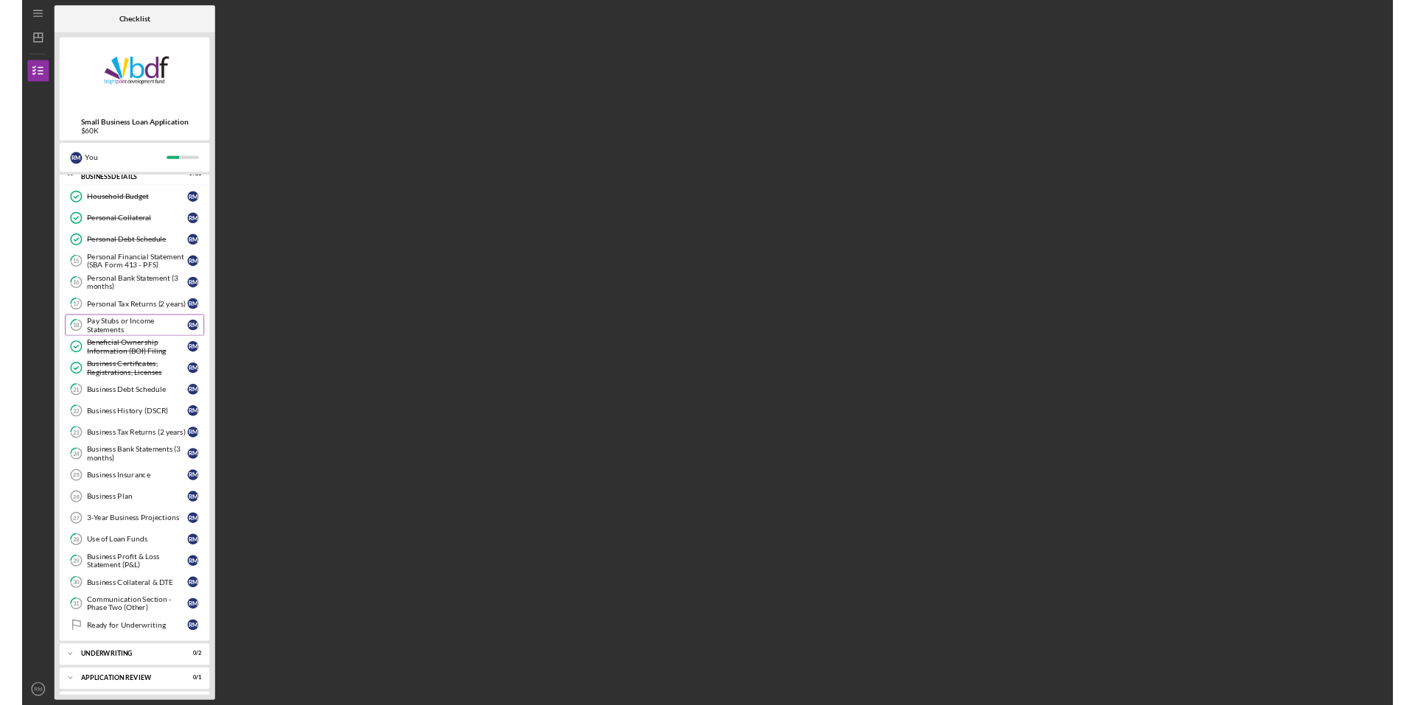
scroll to position [74, 0]
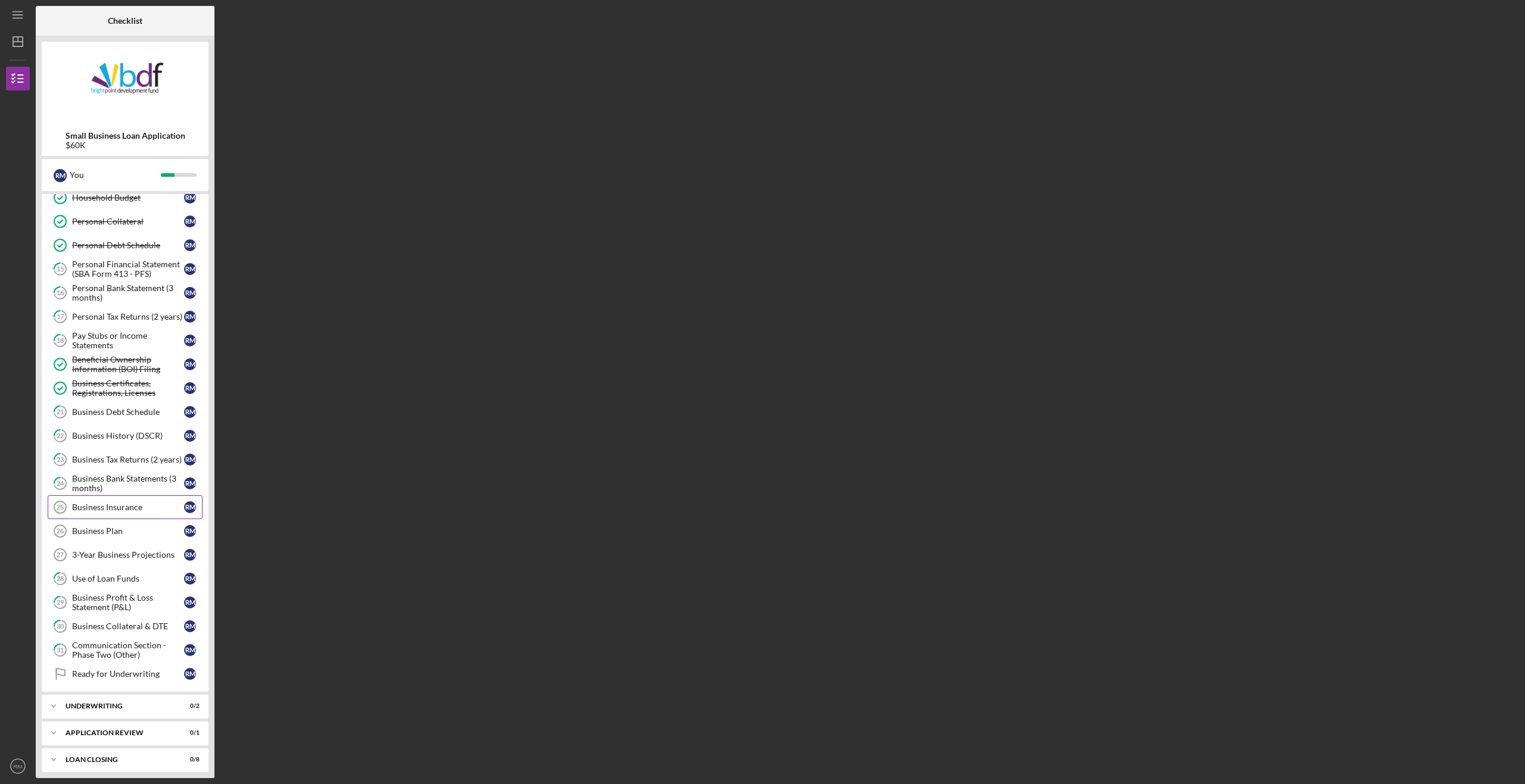
click at [120, 510] on div "Business Insurance" at bounding box center [128, 508] width 112 height 10
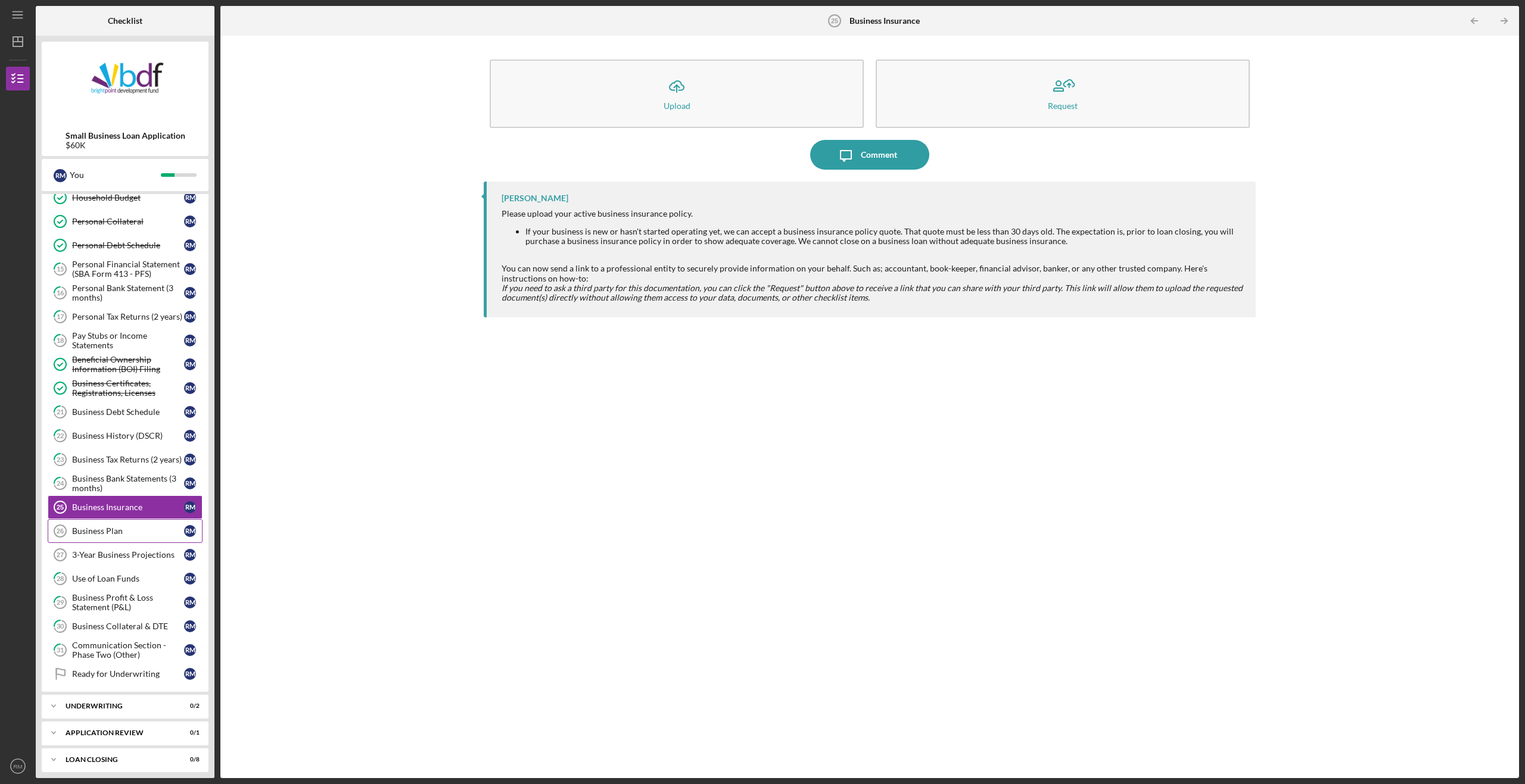
click at [110, 531] on div "Business Plan" at bounding box center [128, 531] width 112 height 10
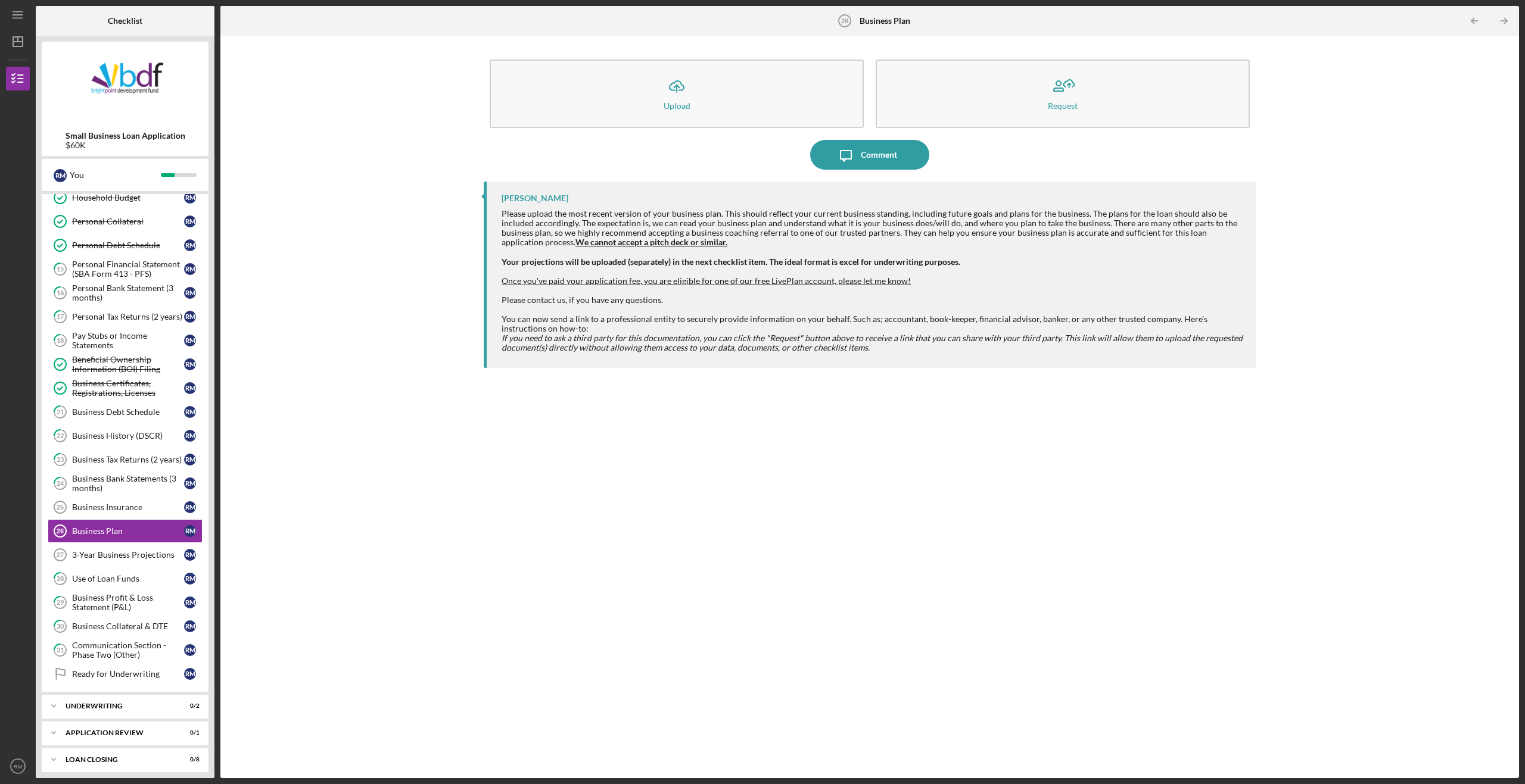
click at [936, 481] on div "[PERSON_NAME] Please upload the most recent version of your business plan. This…" at bounding box center [869, 471] width 772 height 579
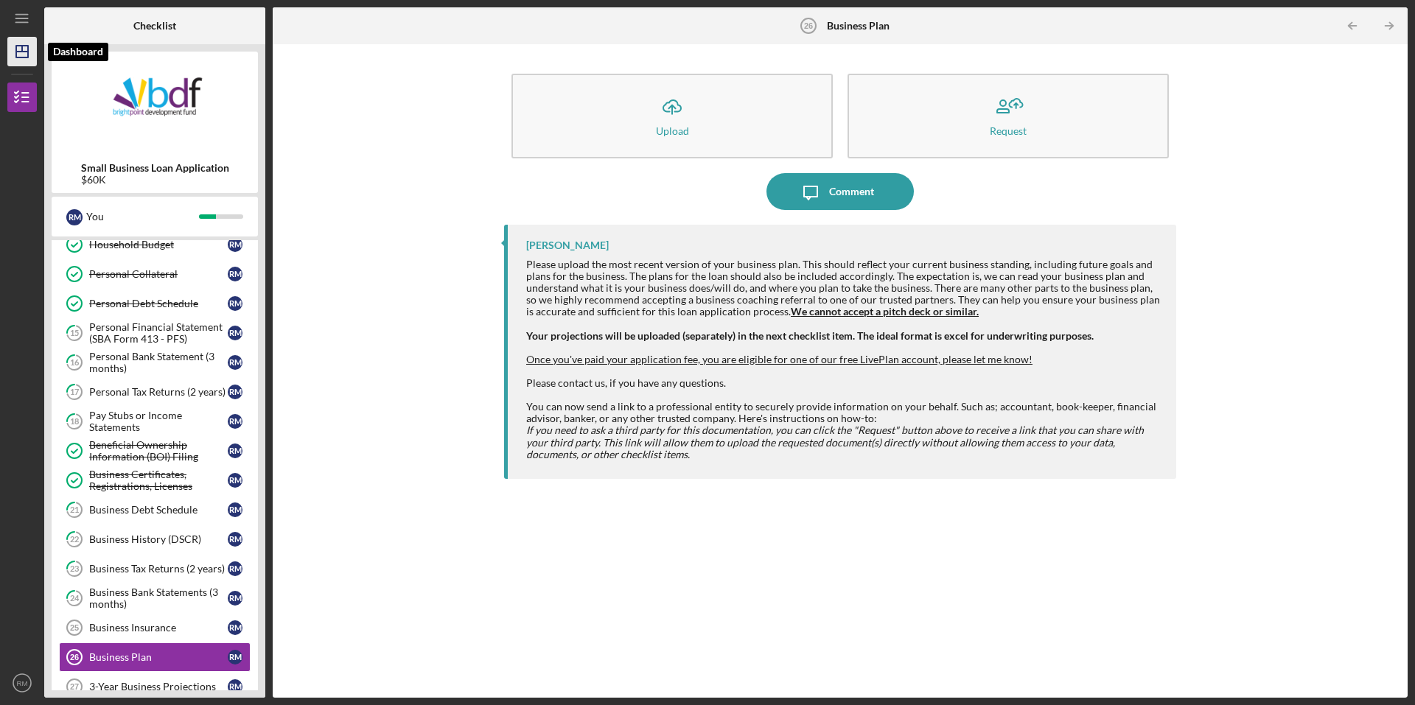
click at [23, 43] on icon "Icon/Dashboard" at bounding box center [22, 51] width 37 height 37
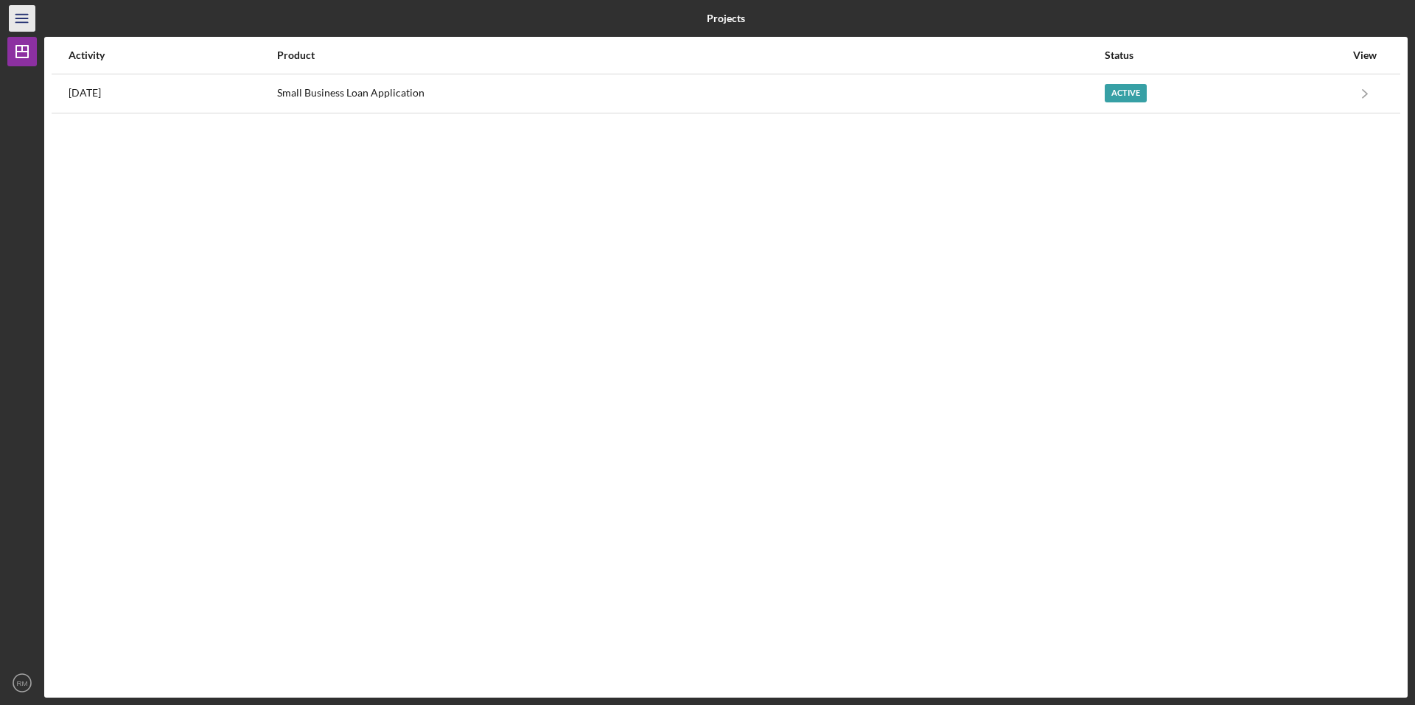
click at [18, 10] on icon "Icon/Menu" at bounding box center [22, 18] width 33 height 33
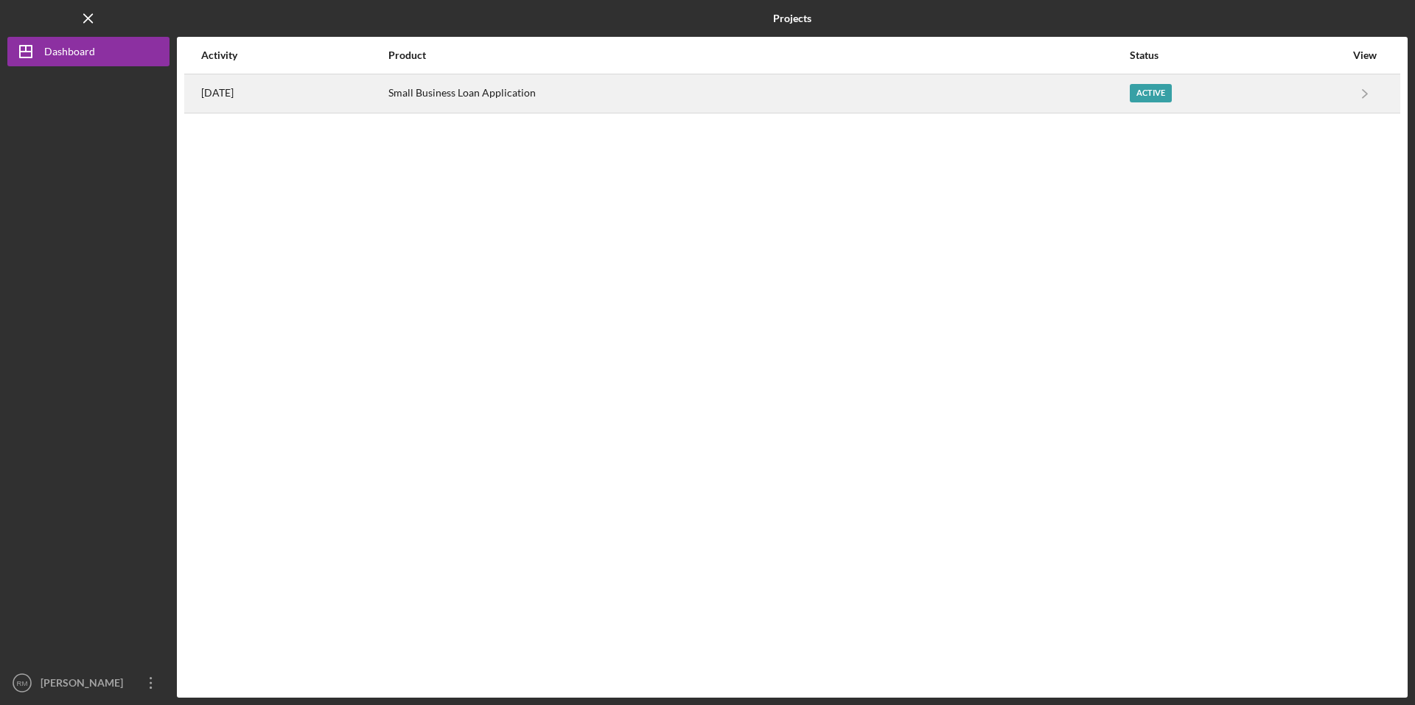
click at [1270, 93] on div "Active" at bounding box center [1237, 93] width 215 height 37
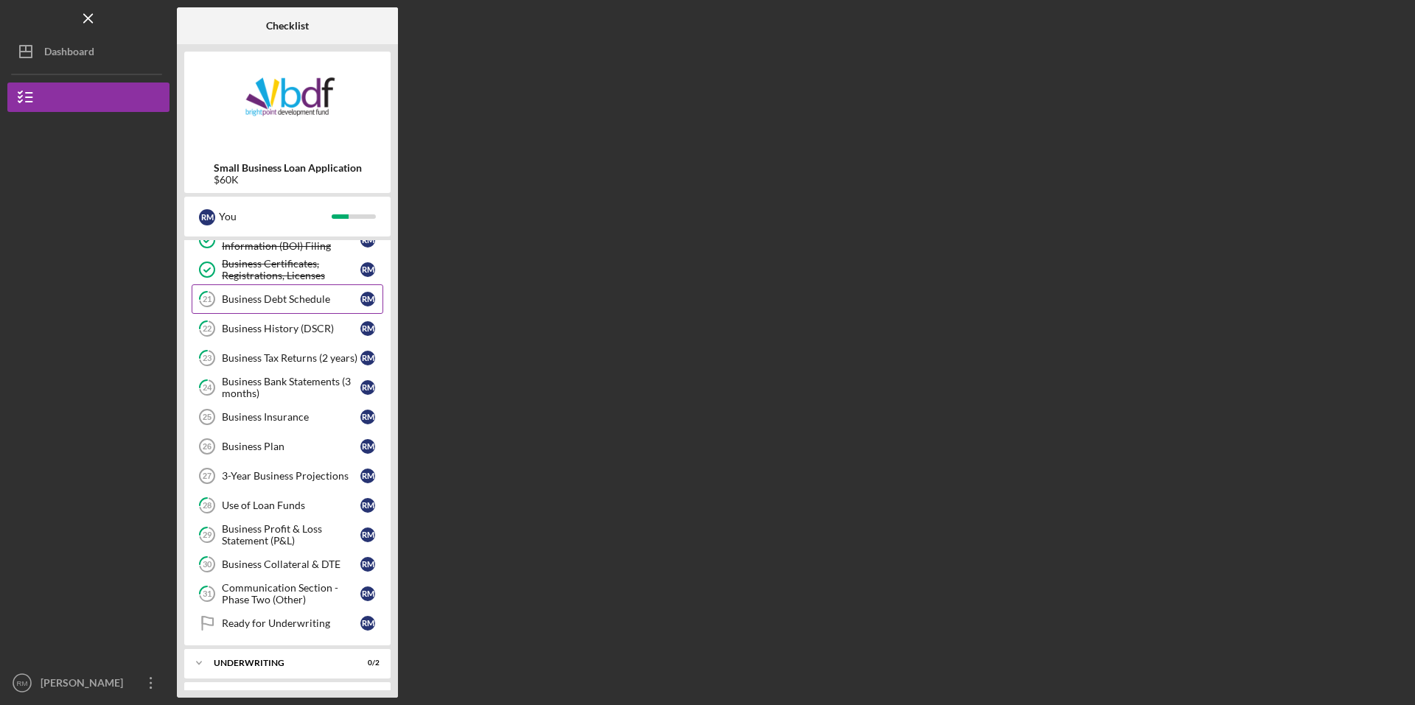
scroll to position [295, 0]
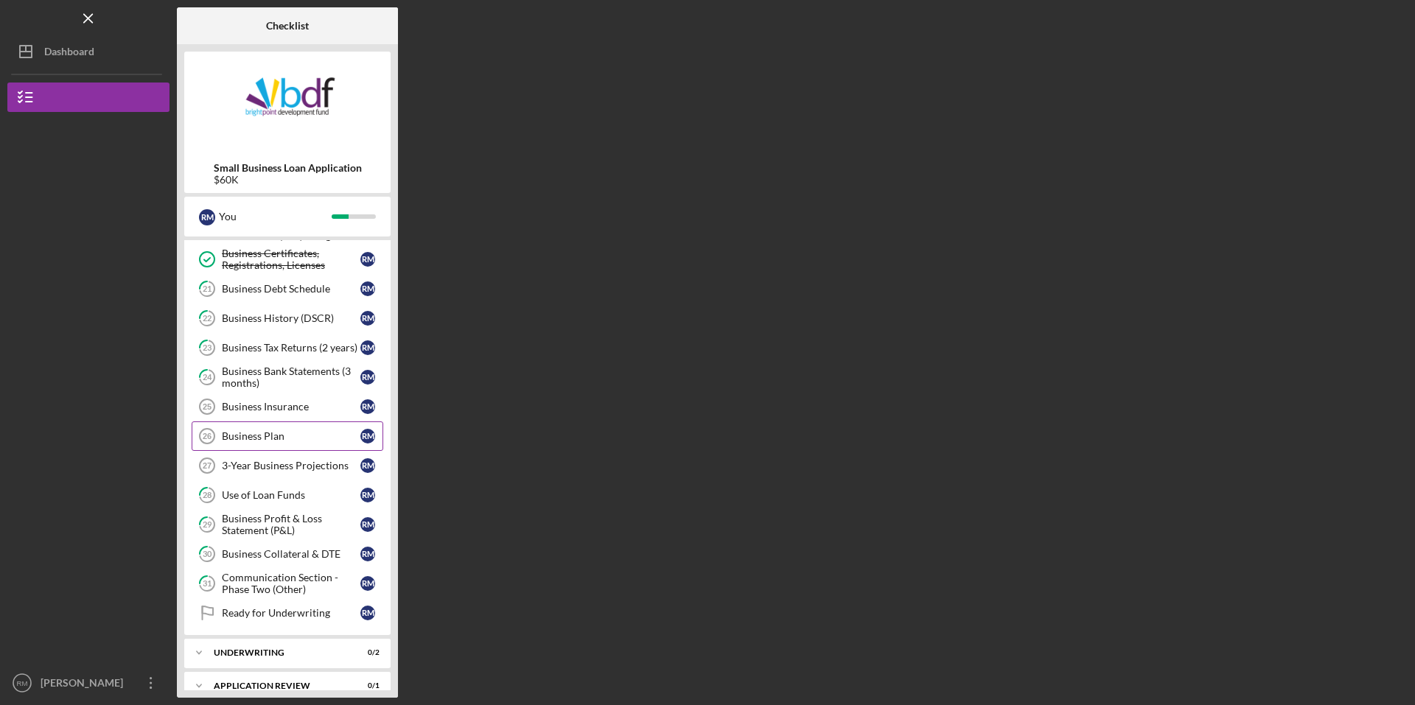
click at [276, 438] on div "Business Plan" at bounding box center [291, 436] width 139 height 12
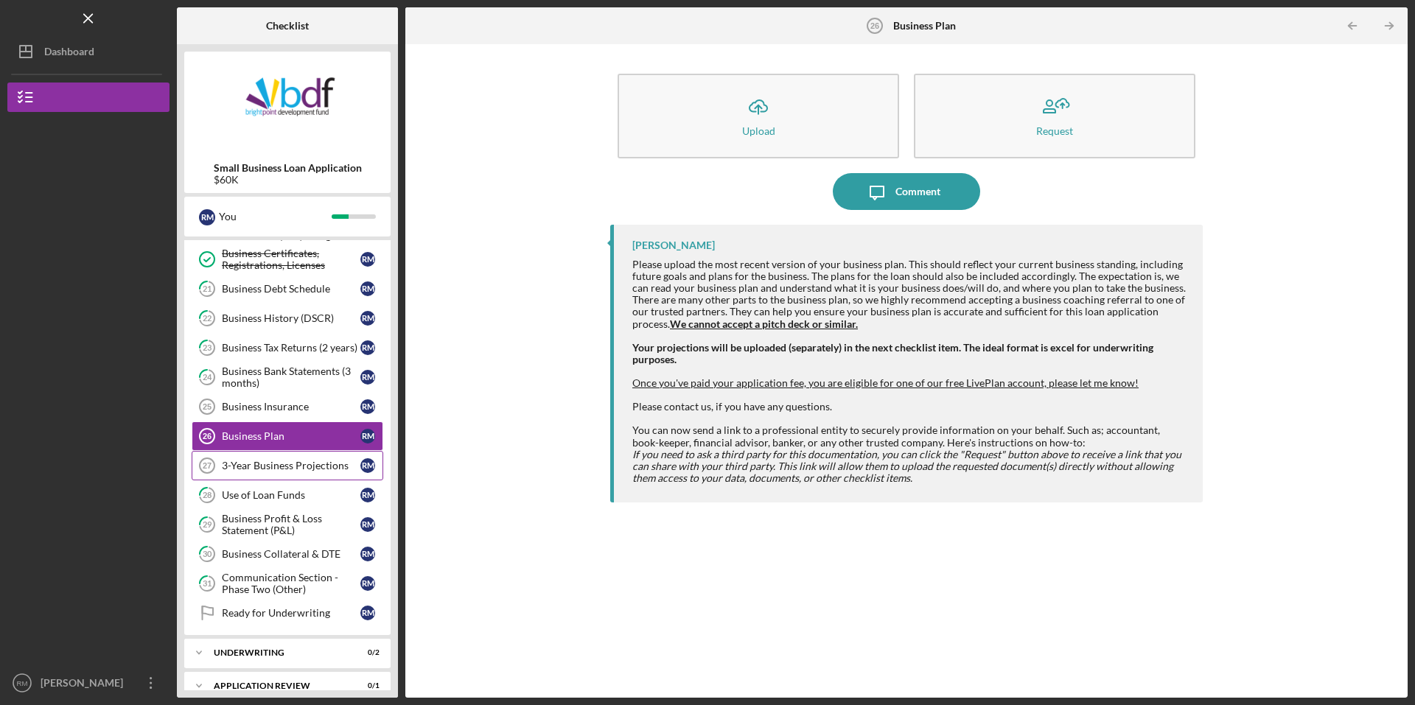
click at [278, 464] on div "3-Year Business Projections" at bounding box center [291, 466] width 139 height 12
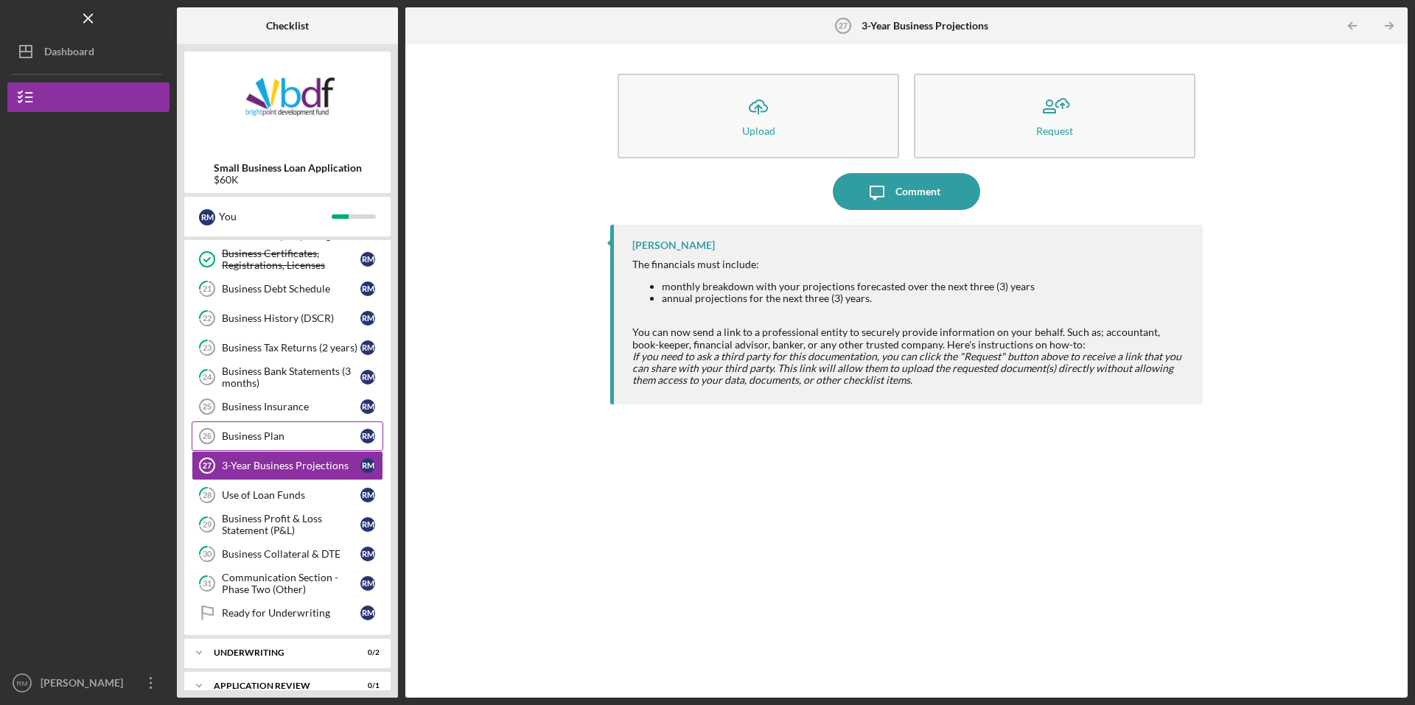
click at [290, 431] on div "Business Plan" at bounding box center [291, 436] width 139 height 12
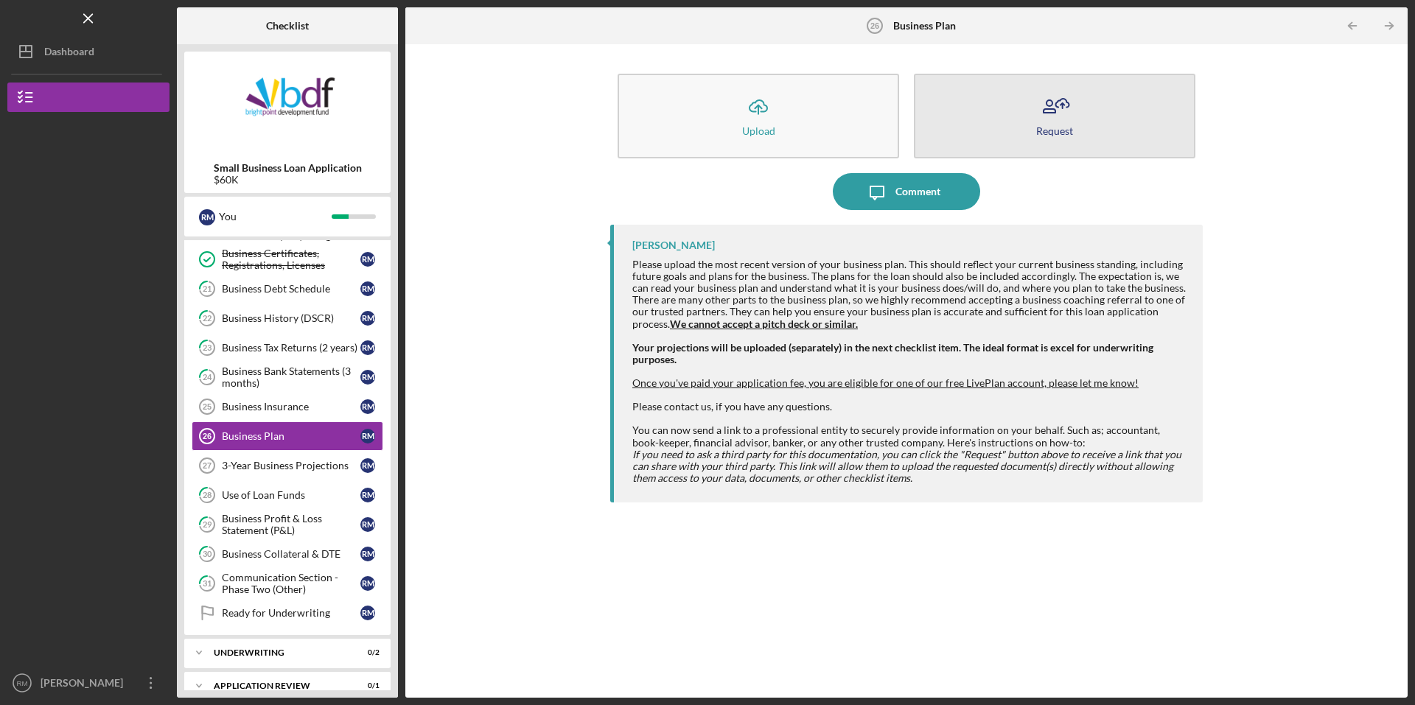
click at [1040, 107] on icon "button" at bounding box center [1054, 106] width 37 height 37
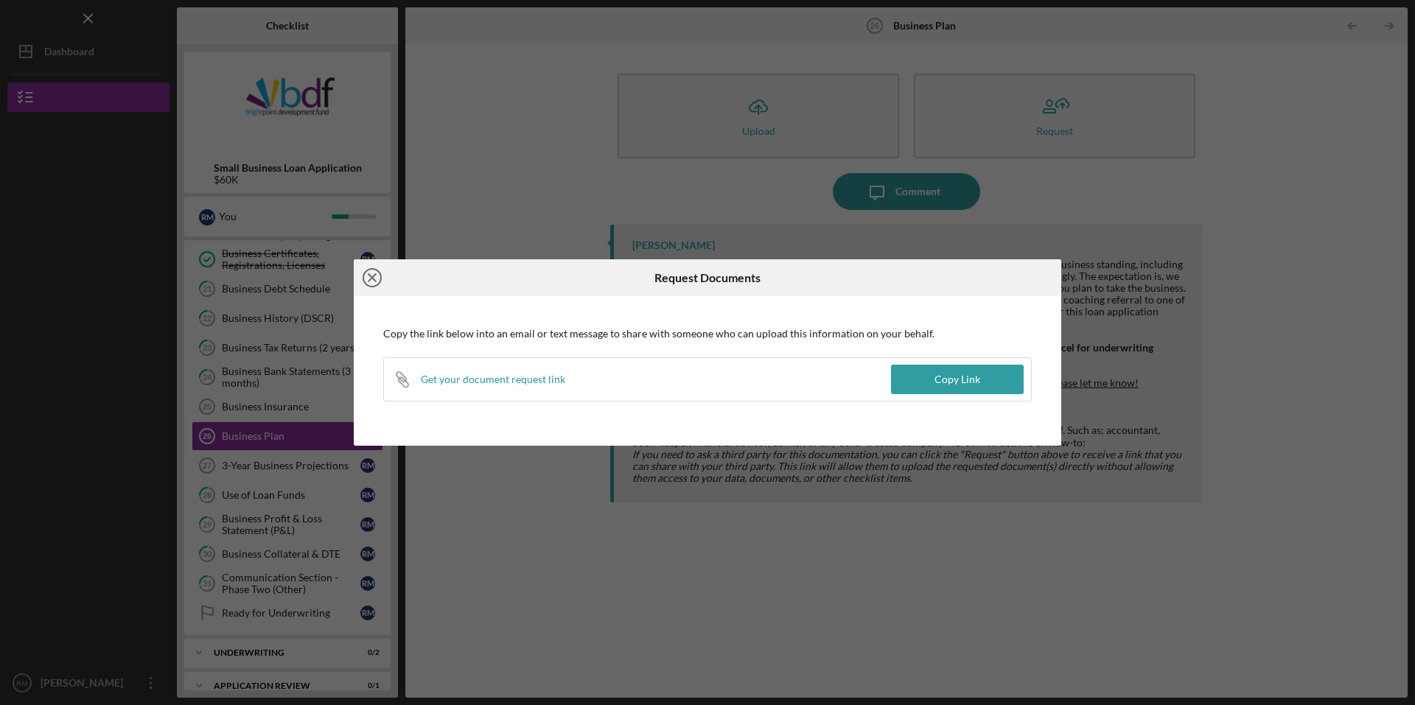
click at [370, 279] on line at bounding box center [371, 277] width 7 height 7
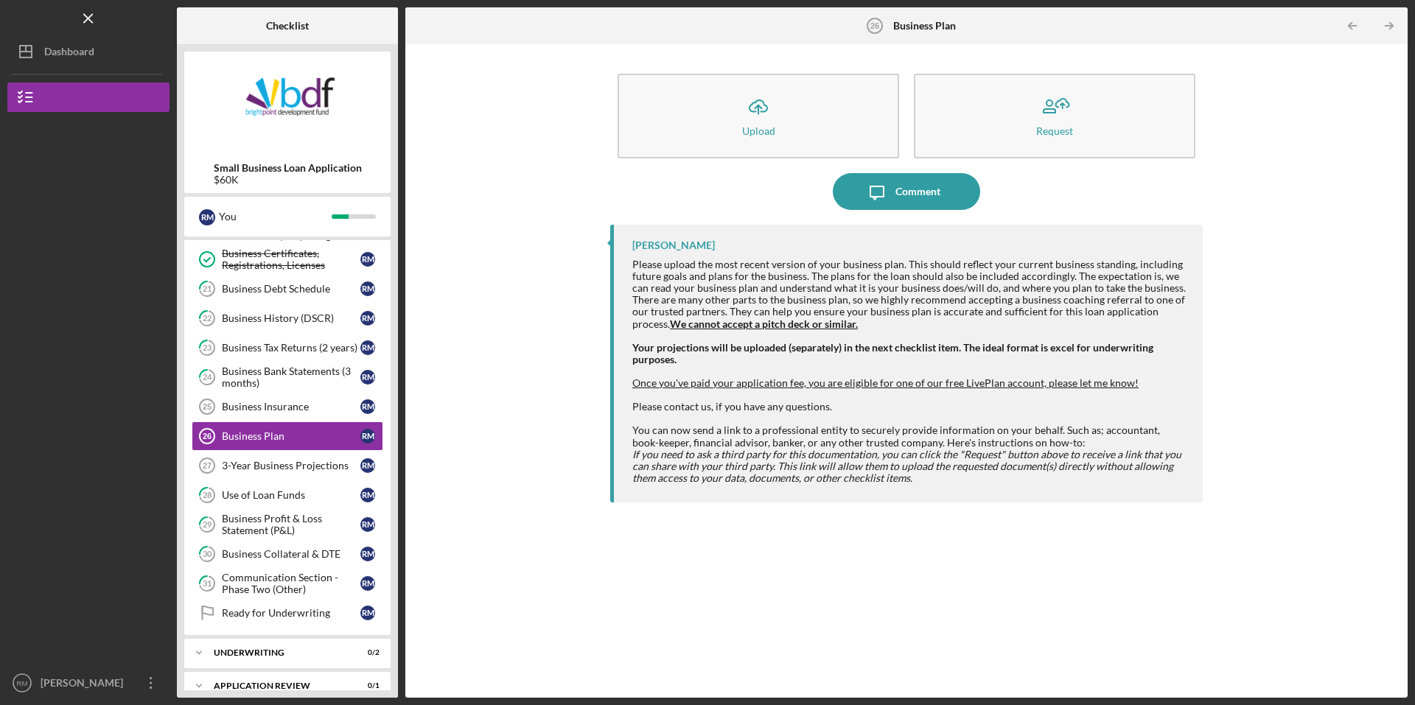
click at [741, 324] on strong "We cannot accept a pitch deck or similar." at bounding box center [764, 324] width 188 height 13
click at [119, 677] on div "[PERSON_NAME]" at bounding box center [85, 684] width 96 height 33
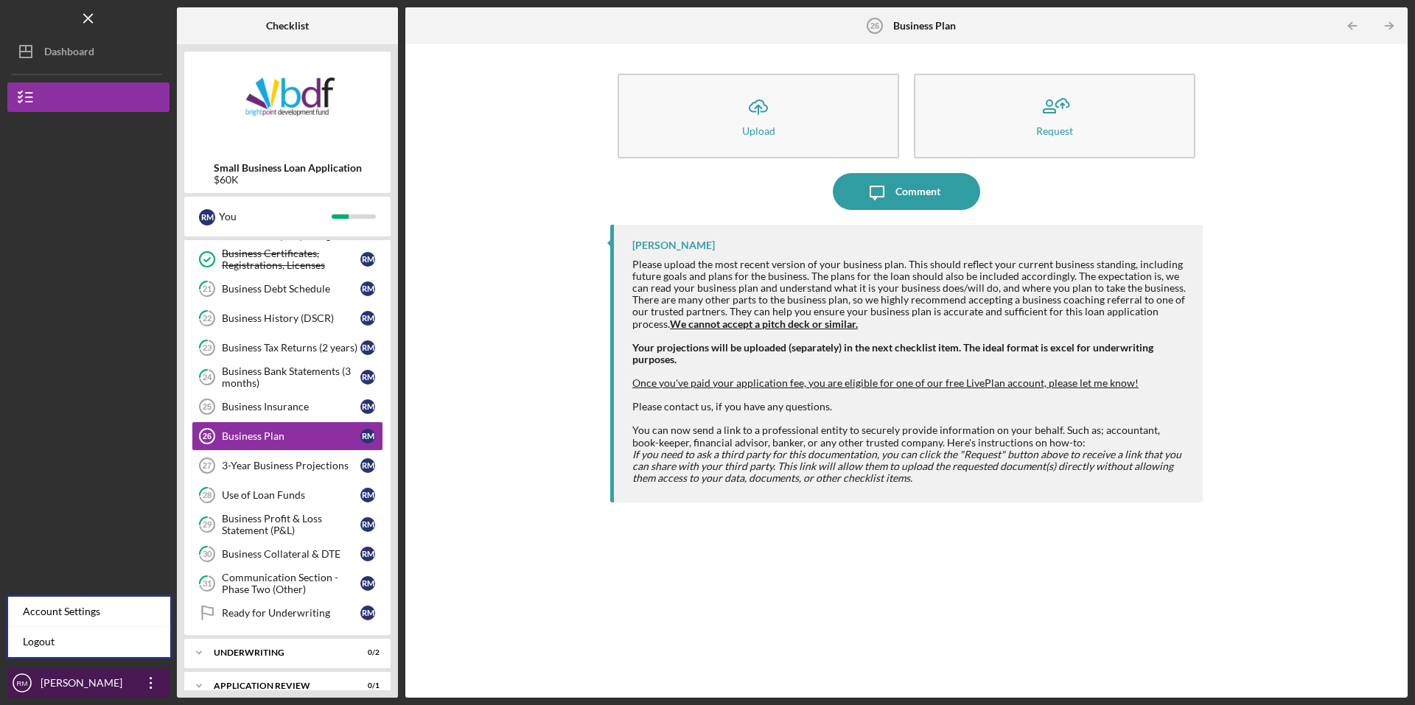
click at [119, 677] on div "[PERSON_NAME]" at bounding box center [85, 684] width 96 height 33
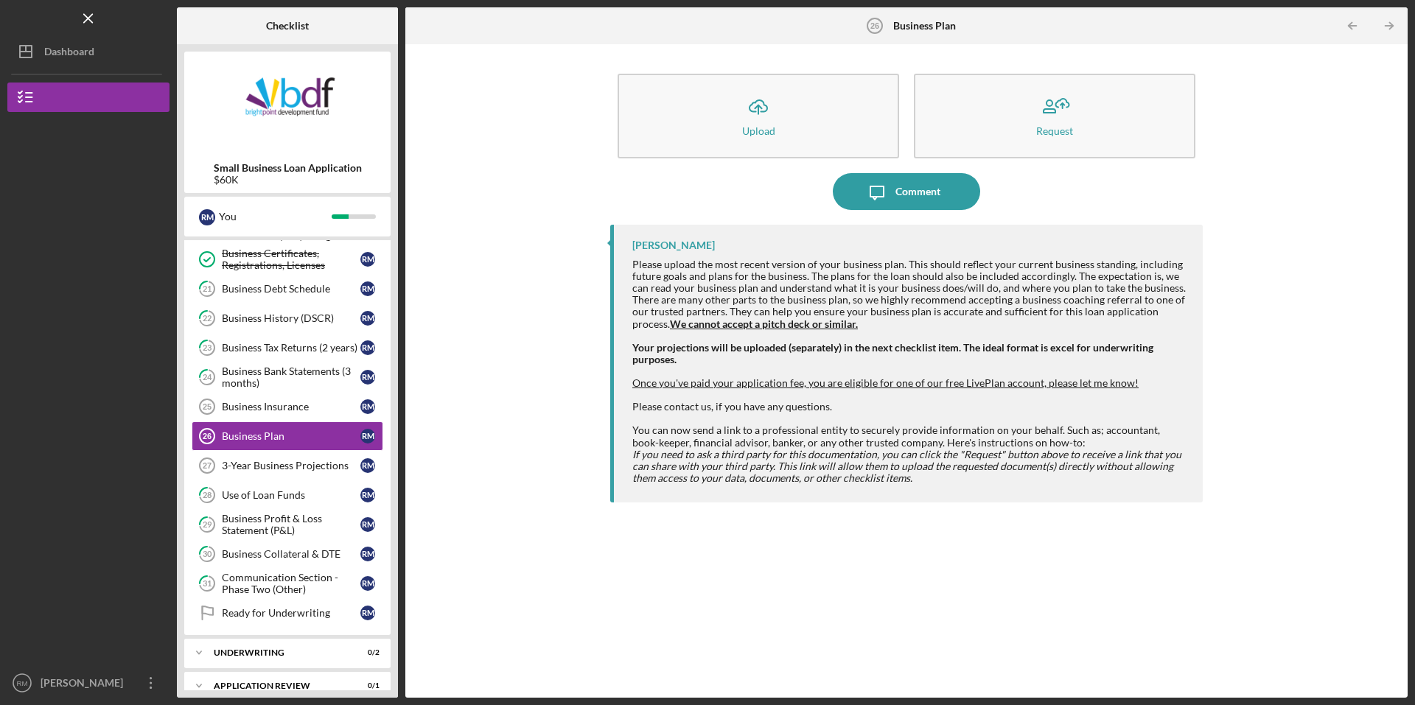
click at [516, 276] on div "Icon/Upload Upload Request Icon/Message Comment [PERSON_NAME] Please upload the…" at bounding box center [906, 371] width 987 height 639
